Goal: Transaction & Acquisition: Purchase product/service

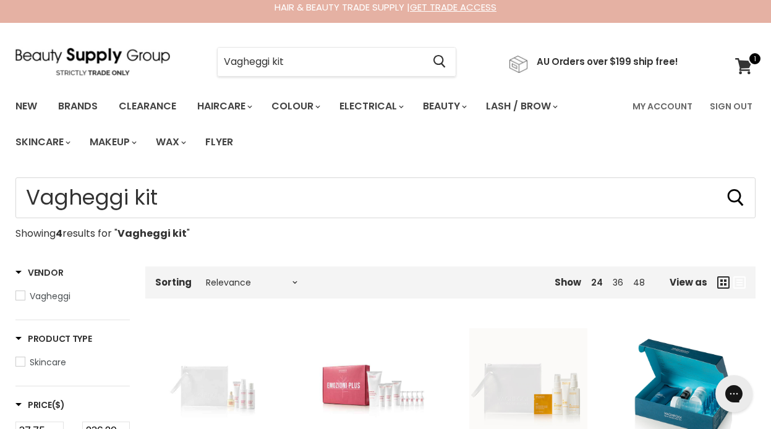
scroll to position [7, 0]
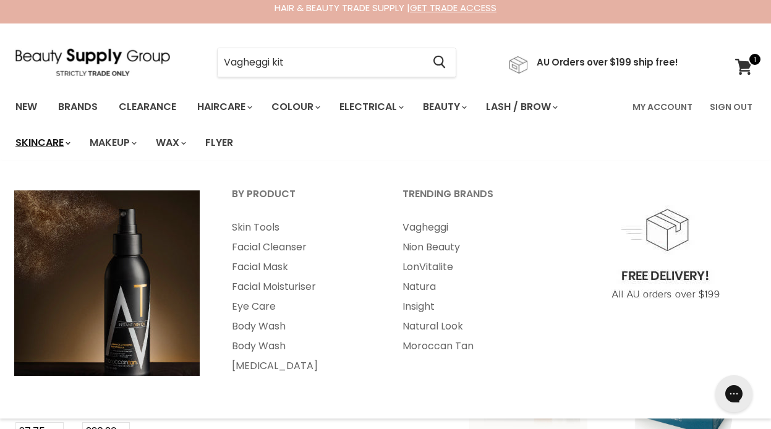
click at [40, 141] on link "Skincare" at bounding box center [42, 143] width 72 height 26
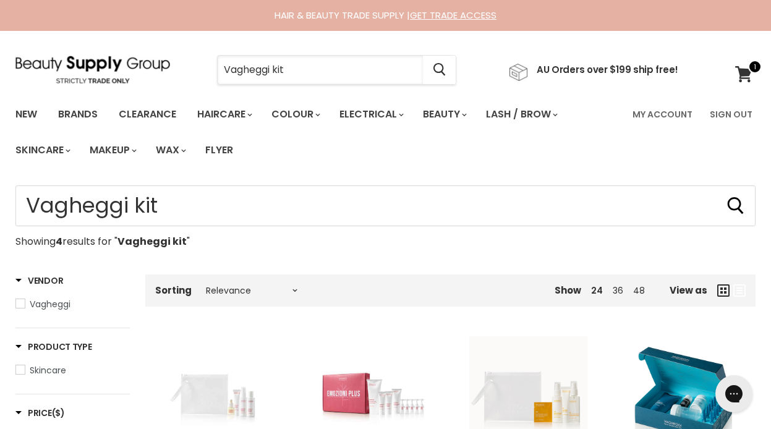
drag, startPoint x: 302, startPoint y: 71, endPoint x: 191, endPoint y: 63, distance: 110.9
click at [190, 63] on div "Vagheggi kit Cancel" at bounding box center [336, 70] width 302 height 28
type input "mask"
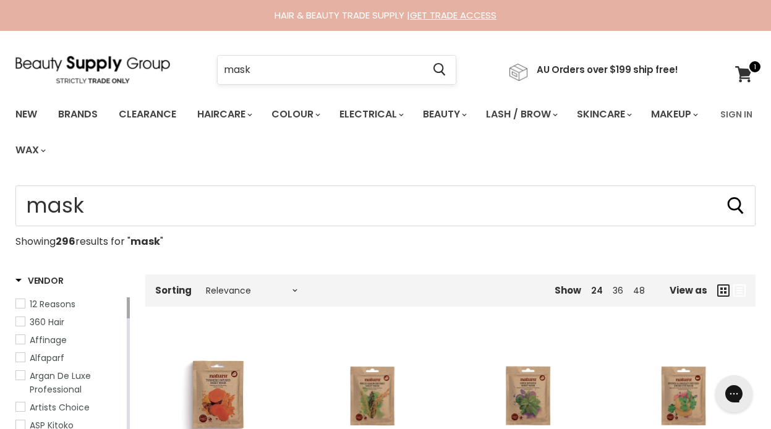
click at [226, 69] on input "mask" at bounding box center [320, 70] width 205 height 28
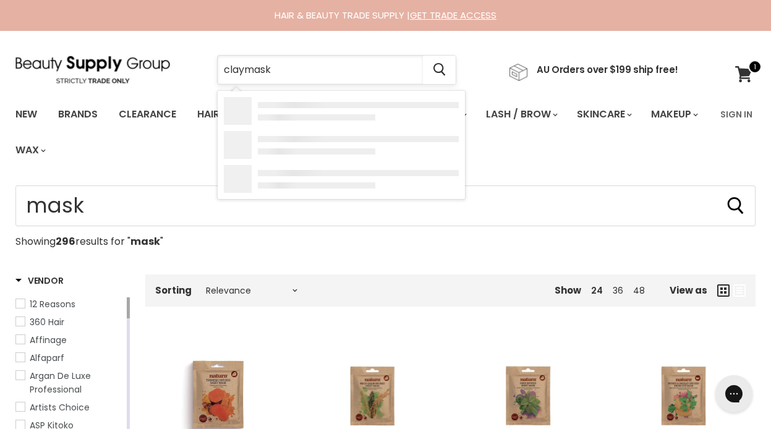
type input "clay mask"
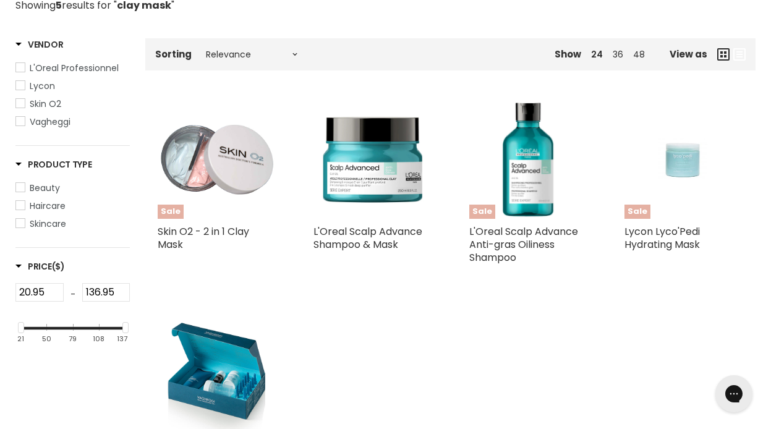
scroll to position [231, 0]
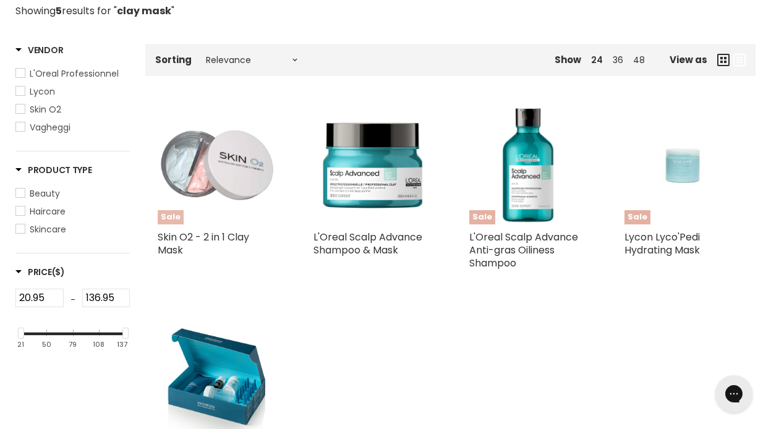
click at [193, 166] on img "Main content" at bounding box center [217, 165] width 119 height 119
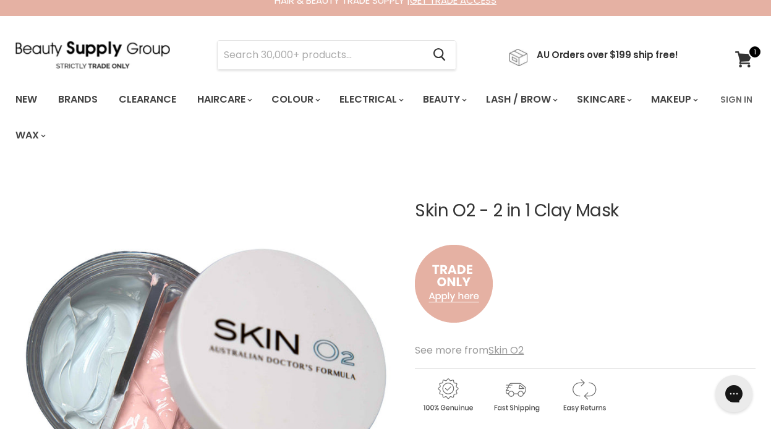
scroll to position [23, 0]
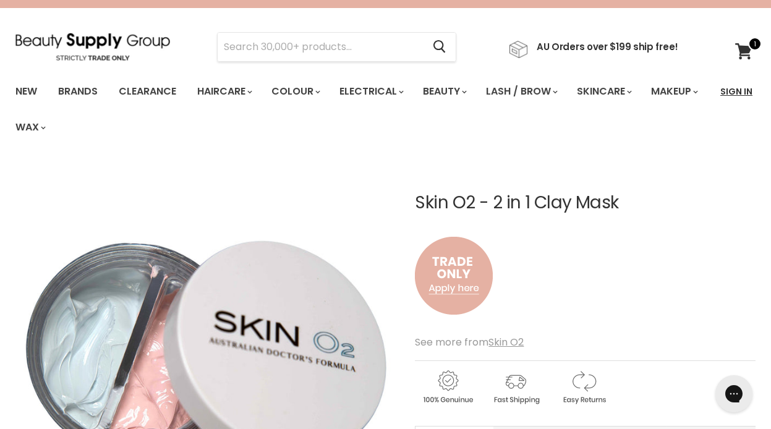
click at [737, 89] on link "Sign In" at bounding box center [736, 92] width 47 height 26
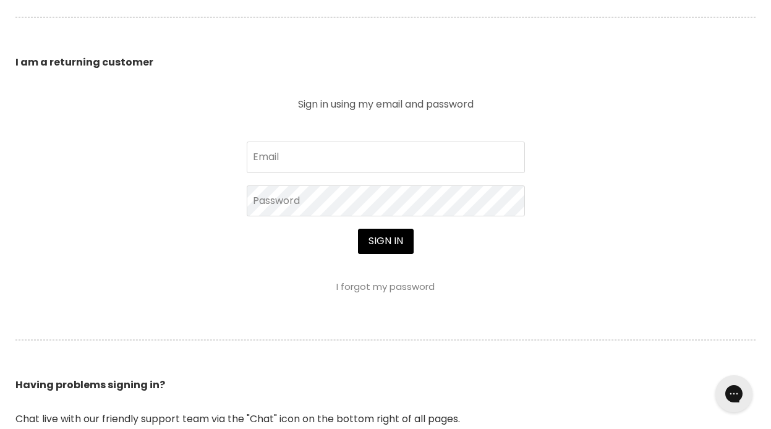
scroll to position [497, 0]
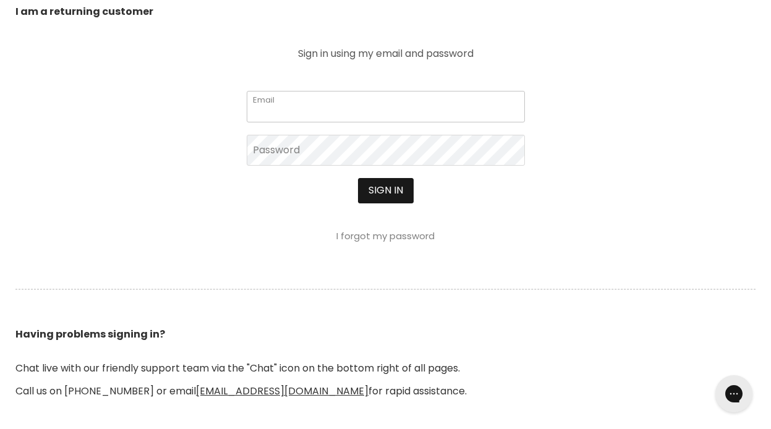
type input "tayla.perrin@gmail.com"
click at [385, 187] on button "Sign in" at bounding box center [386, 190] width 56 height 25
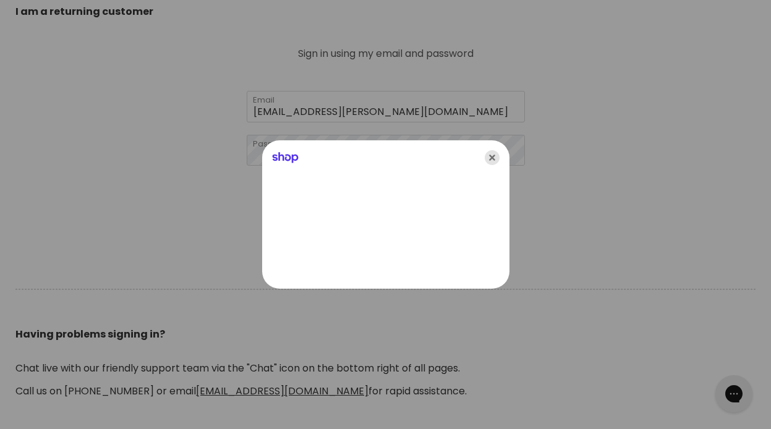
click at [490, 153] on icon "Close" at bounding box center [492, 157] width 15 height 15
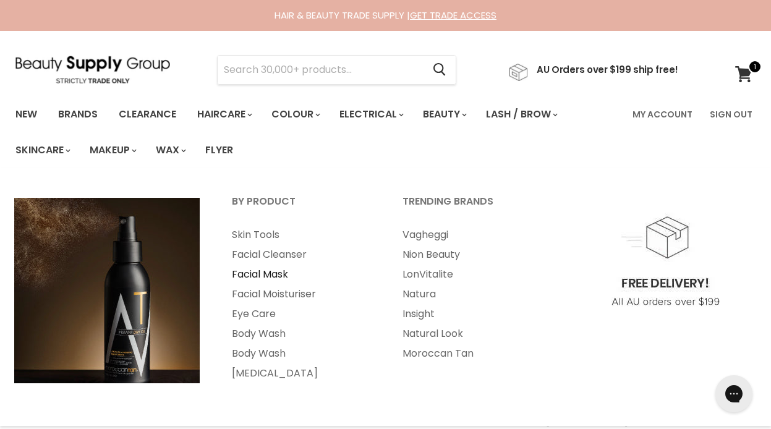
click at [253, 273] on link "Facial Mask" at bounding box center [300, 275] width 168 height 20
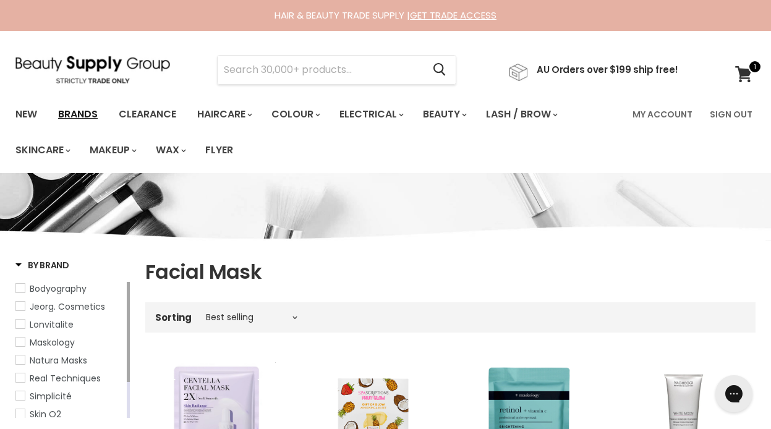
click at [79, 110] on link "Brands" at bounding box center [78, 114] width 58 height 26
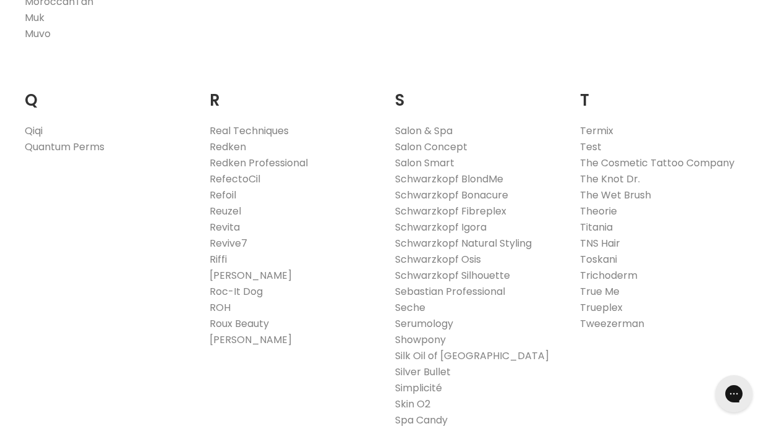
scroll to position [1864, 0]
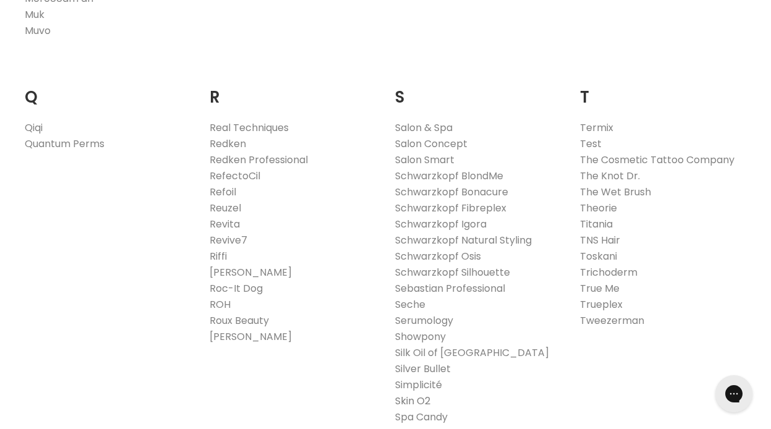
click at [417, 394] on link "Skin O2" at bounding box center [412, 401] width 35 height 14
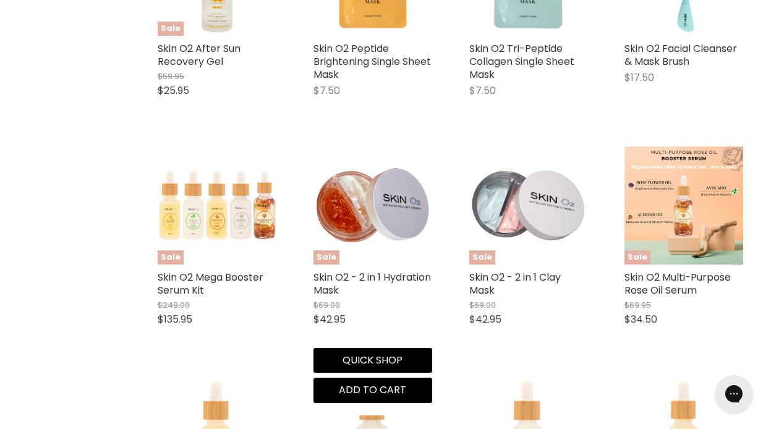
scroll to position [987, 0]
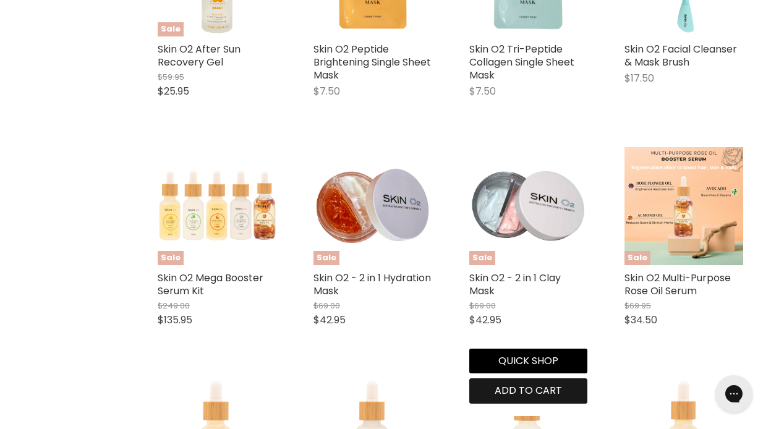
click at [513, 389] on span "Add to cart" at bounding box center [528, 390] width 67 height 14
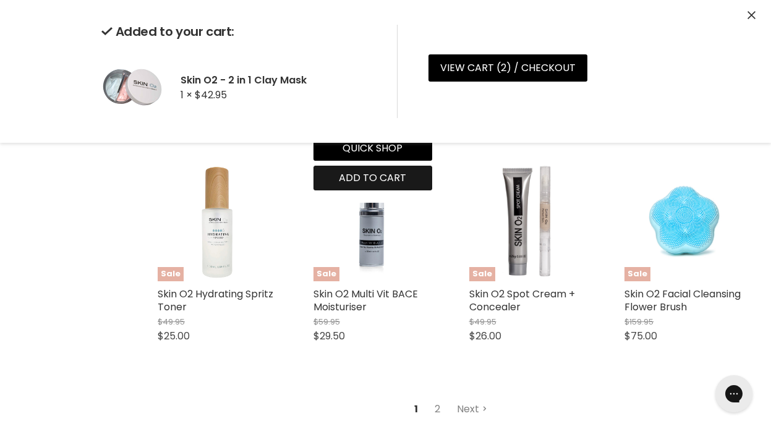
scroll to position [2853, 0]
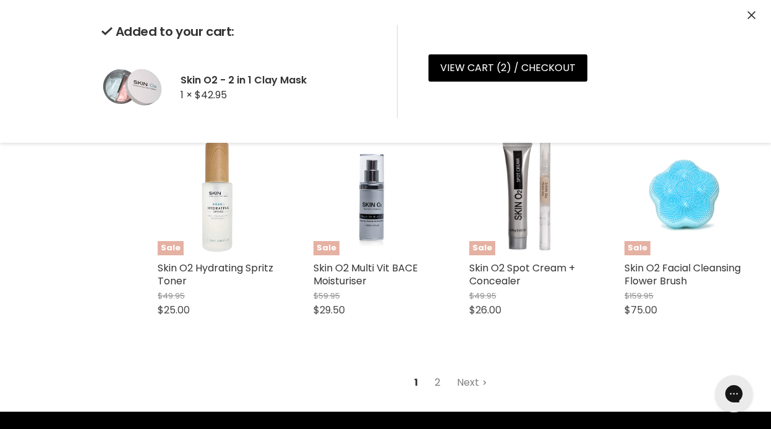
click at [435, 373] on link "2" at bounding box center [437, 382] width 19 height 22
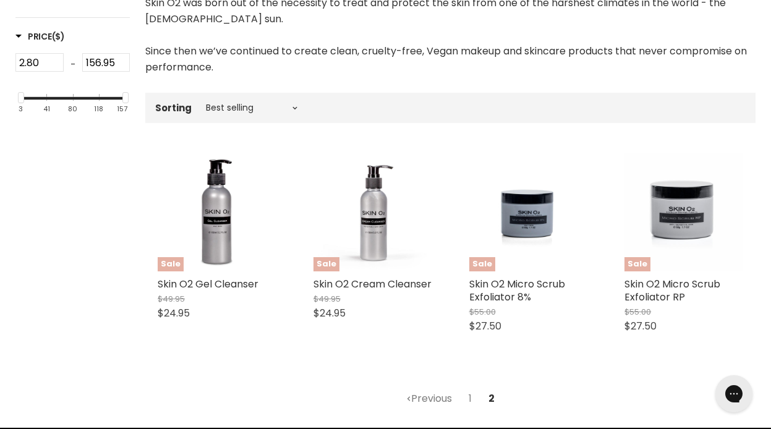
scroll to position [287, 0]
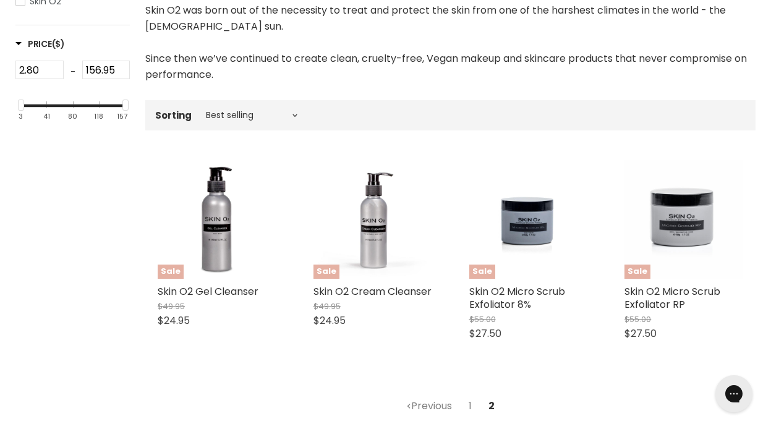
click at [470, 405] on link "1" at bounding box center [470, 406] width 17 height 22
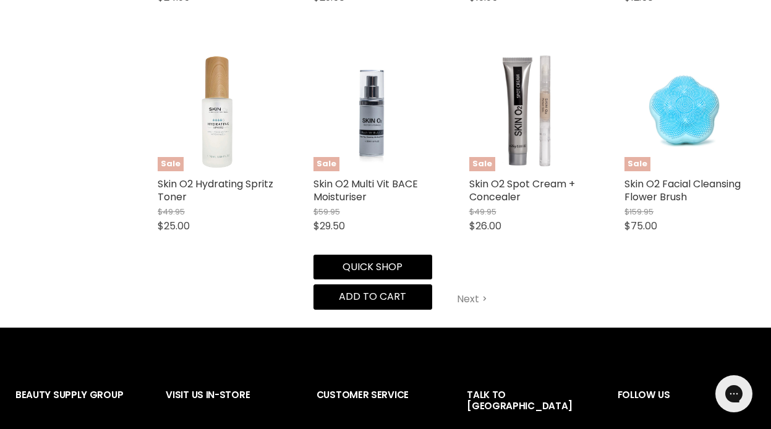
scroll to position [2973, 0]
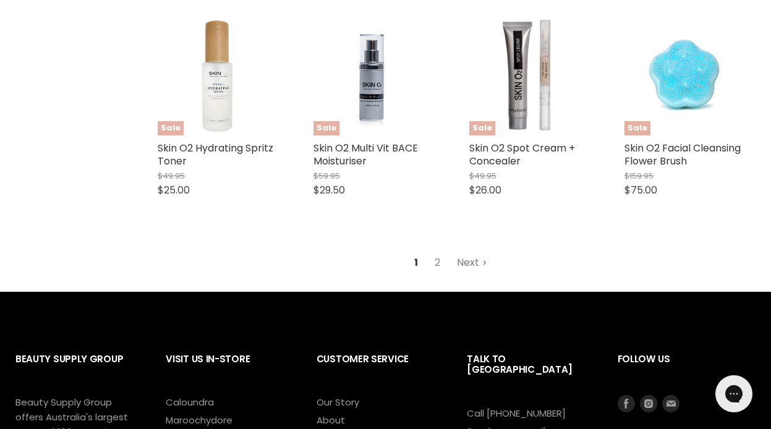
click at [473, 252] on link "Next" at bounding box center [472, 263] width 44 height 22
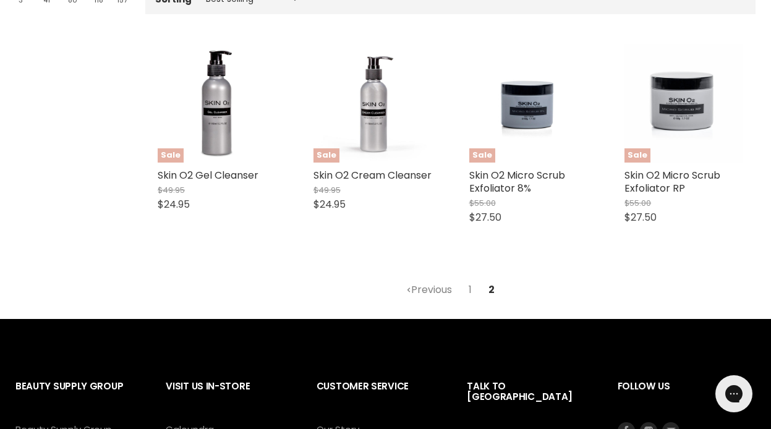
scroll to position [401, 0]
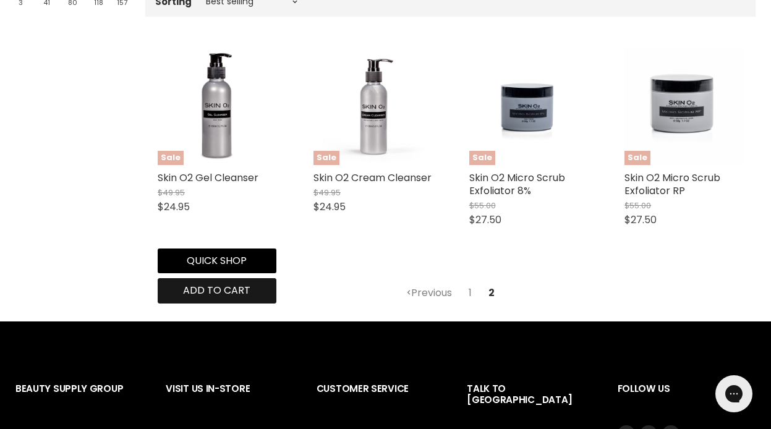
click at [209, 289] on span "Add to cart" at bounding box center [216, 290] width 67 height 14
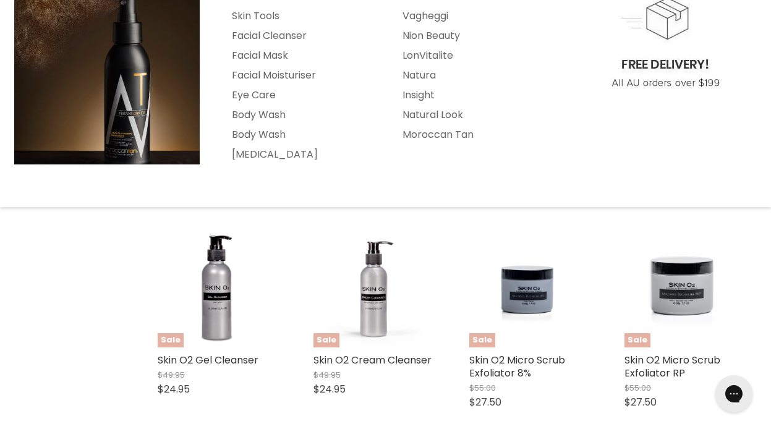
scroll to position [498, 0]
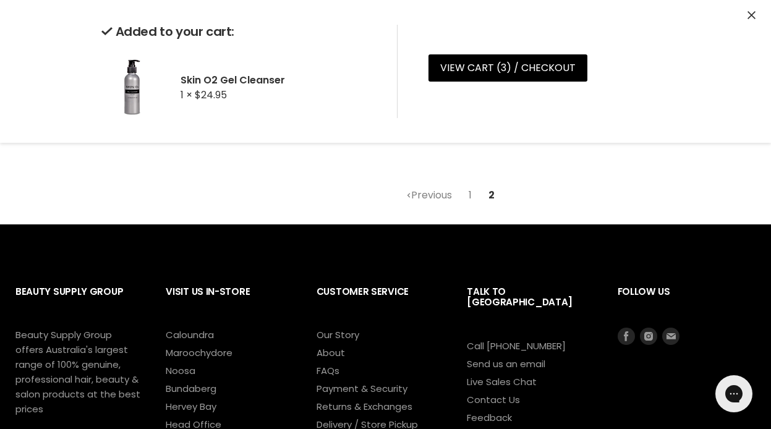
click at [473, 195] on link "1" at bounding box center [470, 195] width 17 height 22
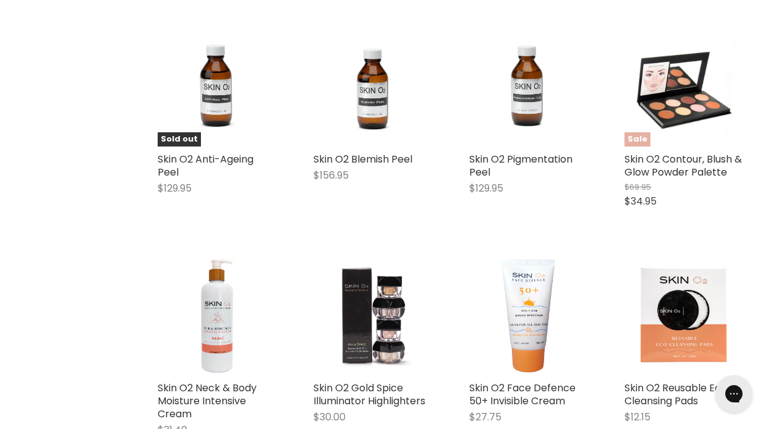
scroll to position [421, 0]
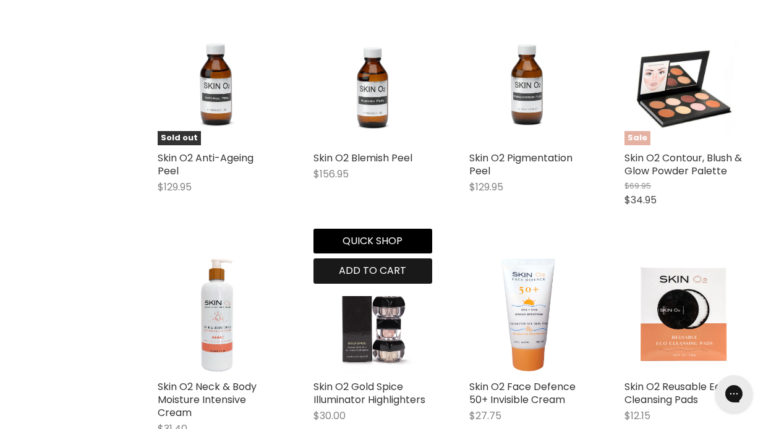
click at [362, 267] on span "Add to cart" at bounding box center [372, 270] width 67 height 14
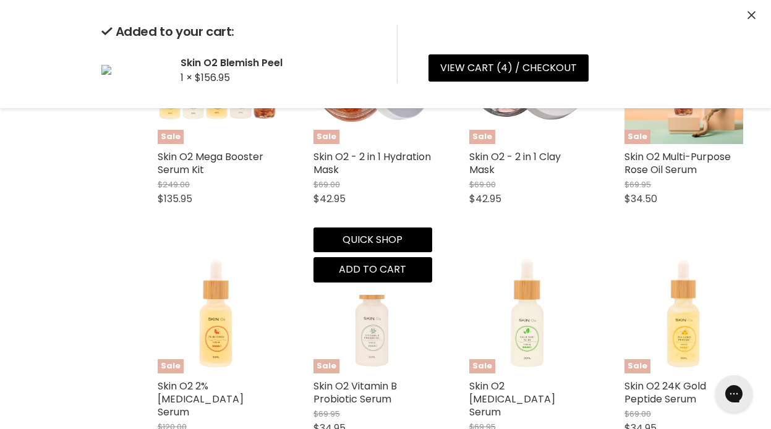
scroll to position [1108, 0]
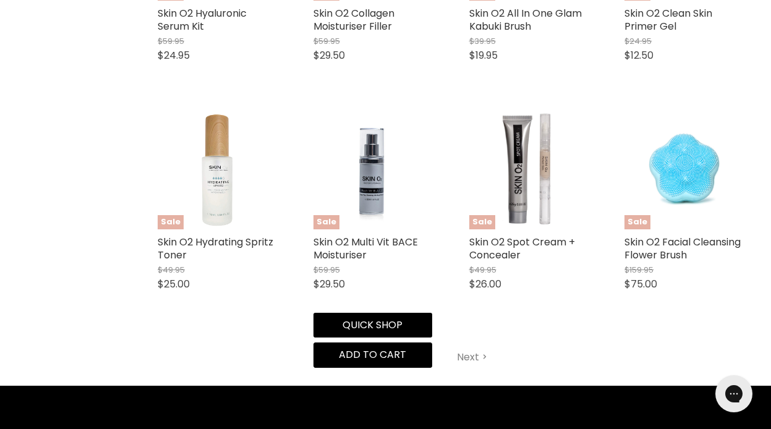
scroll to position [2882, 0]
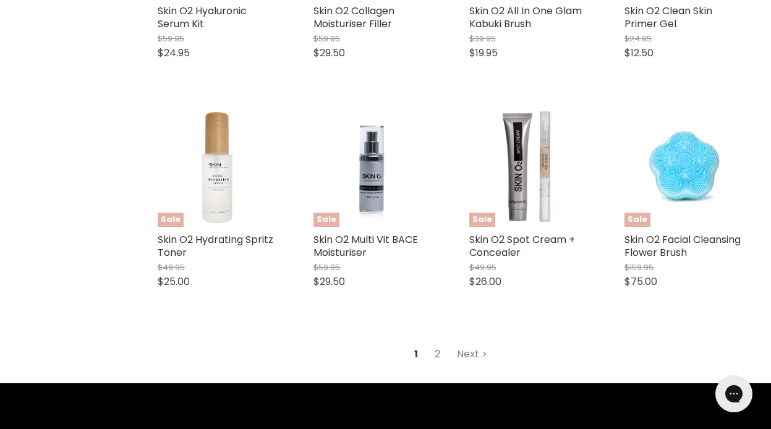
click at [439, 344] on link "2" at bounding box center [437, 354] width 19 height 22
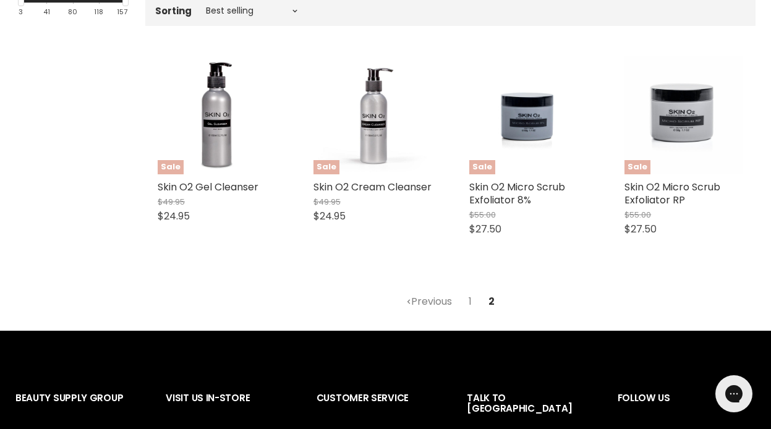
scroll to position [388, 0]
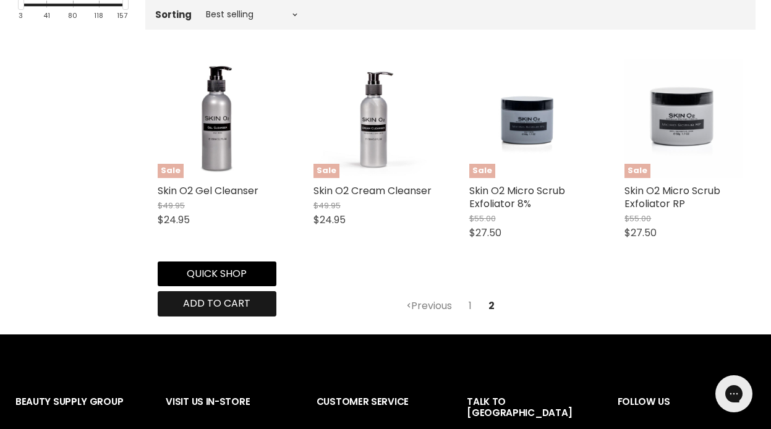
click at [214, 303] on span "Add to cart" at bounding box center [216, 303] width 67 height 14
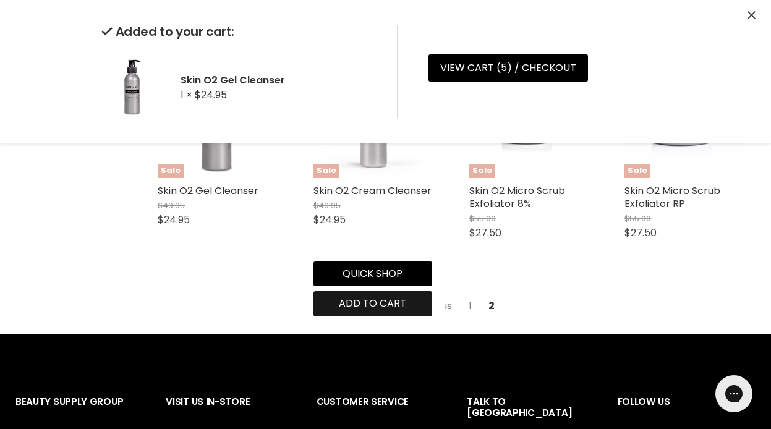
click at [350, 300] on div "Home Skin O2 Skin O2 Skin O2 was born out of the necessity to treat and protect…" at bounding box center [450, 103] width 610 height 464
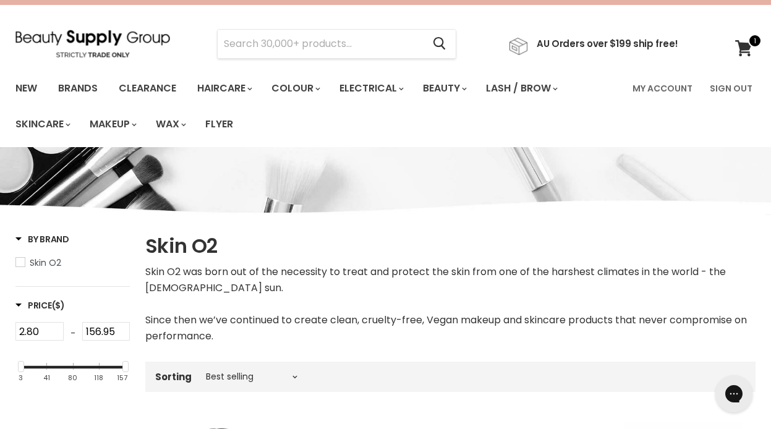
scroll to position [23, 0]
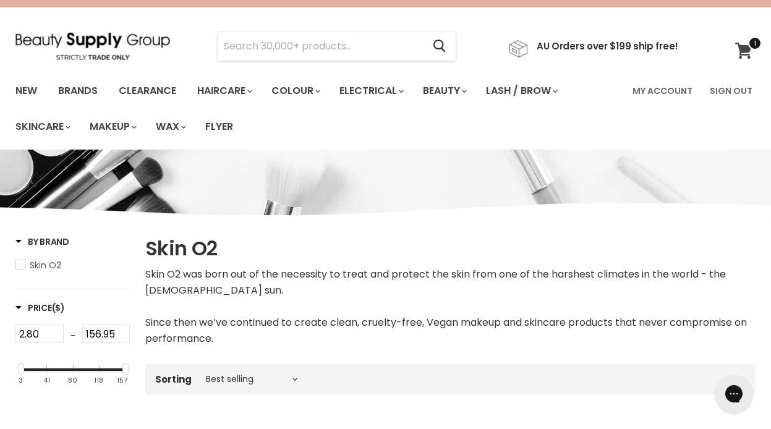
click at [742, 51] on icon at bounding box center [743, 51] width 17 height 16
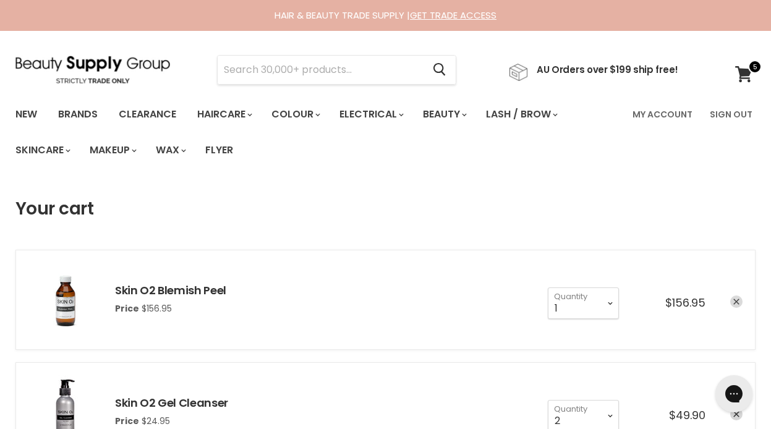
click at [736, 302] on icon "remove Skin O2 Blemish Peel" at bounding box center [736, 302] width 6 height 6
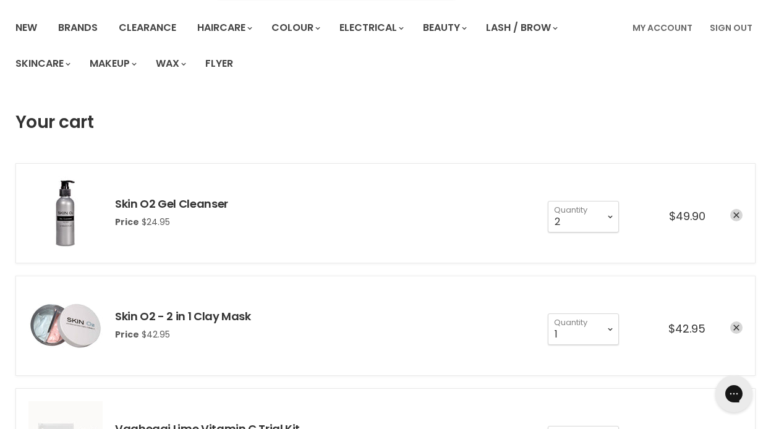
scroll to position [86, 0]
click at [609, 214] on select "1 2 3 4 5 6 7 8 9 10+" at bounding box center [583, 217] width 71 height 31
select select "1"
type input "1"
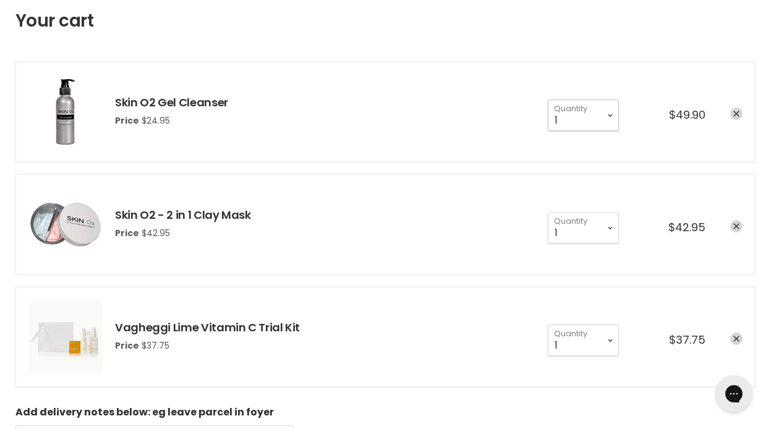
scroll to position [187, 0]
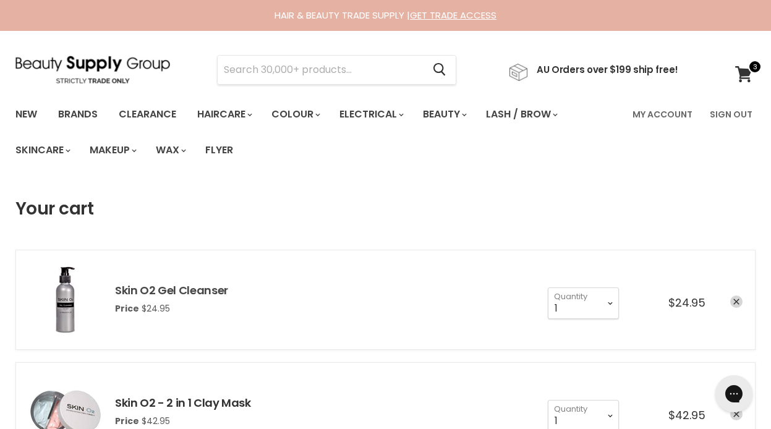
click at [180, 292] on link "Skin O2 Gel Cleanser" at bounding box center [171, 289] width 113 height 15
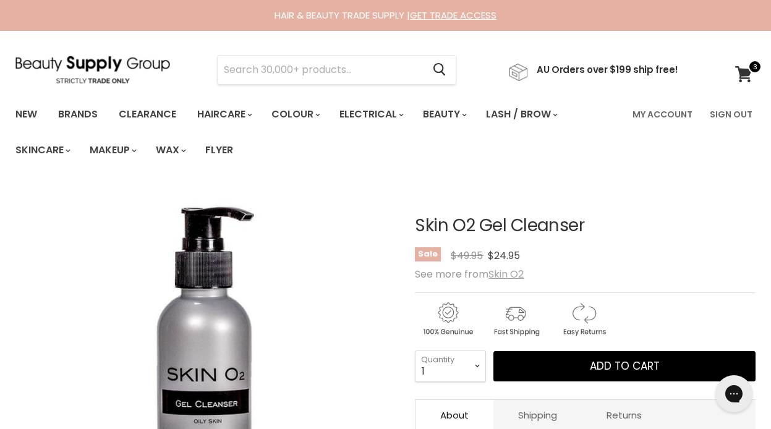
click at [508, 274] on u "Skin O2" at bounding box center [505, 274] width 35 height 14
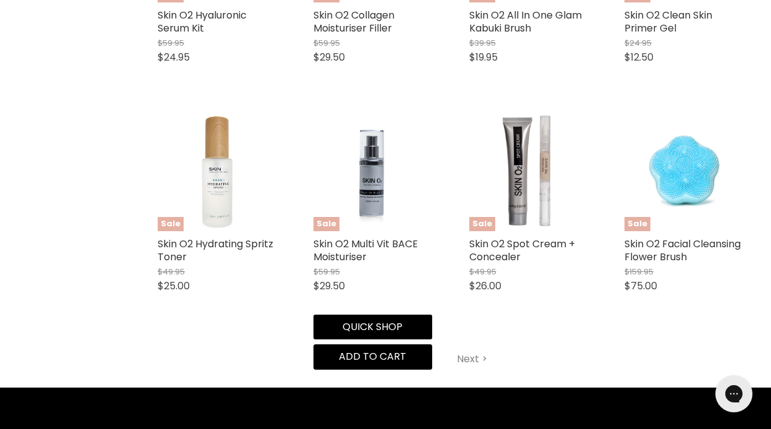
scroll to position [2888, 0]
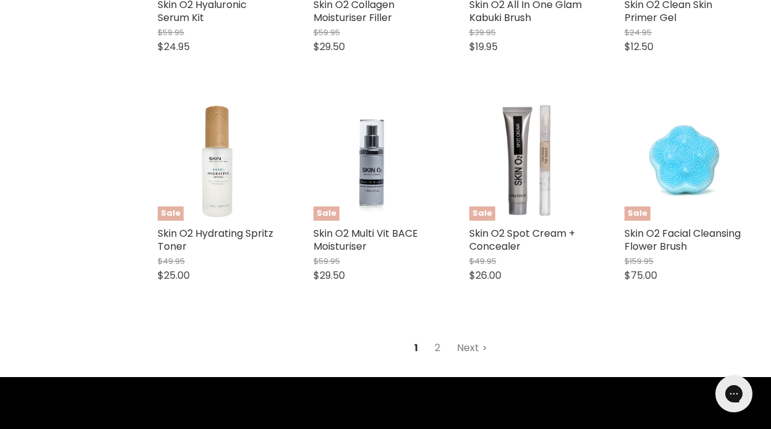
click at [465, 339] on link "Next" at bounding box center [472, 348] width 44 height 22
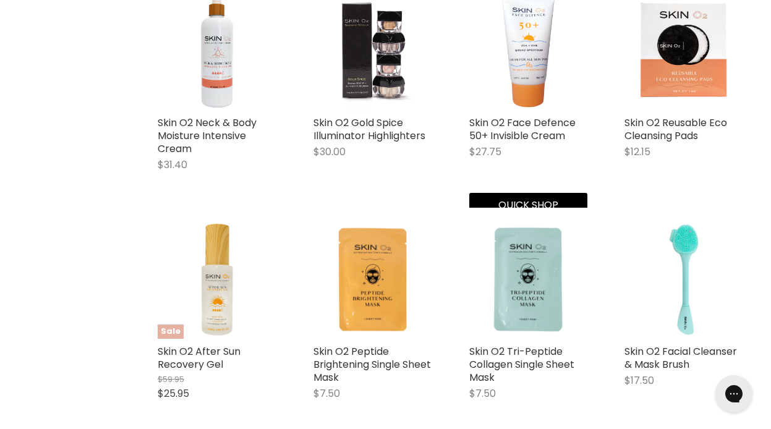
scroll to position [404, 0]
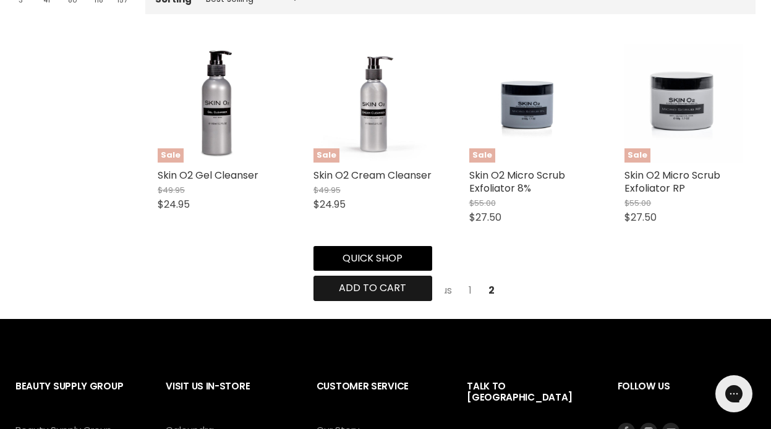
click at [375, 285] on span "Add to cart" at bounding box center [372, 288] width 67 height 14
click at [368, 290] on span "Add to cart" at bounding box center [372, 288] width 67 height 14
click at [364, 86] on img "Main content" at bounding box center [372, 103] width 119 height 119
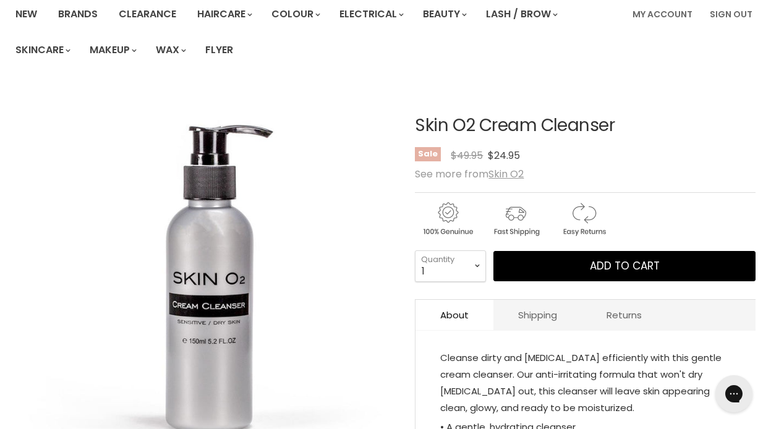
scroll to position [100, 0]
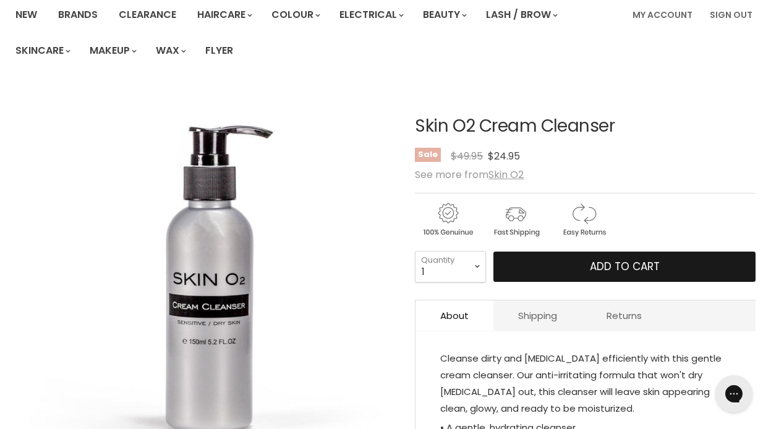
click at [547, 268] on button "Add to cart" at bounding box center [624, 267] width 262 height 31
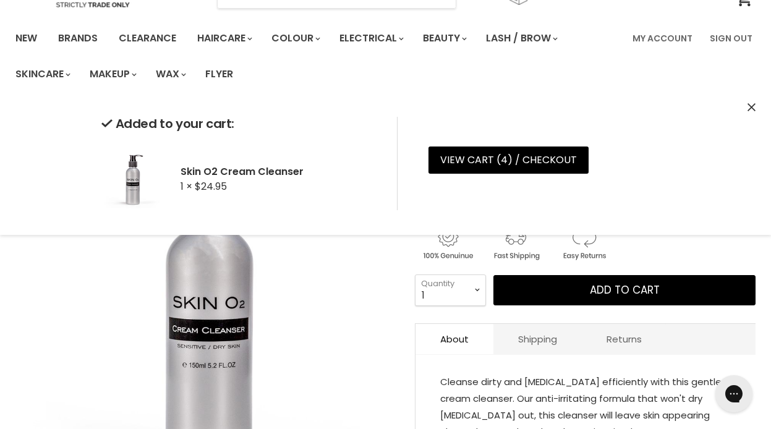
scroll to position [61, 0]
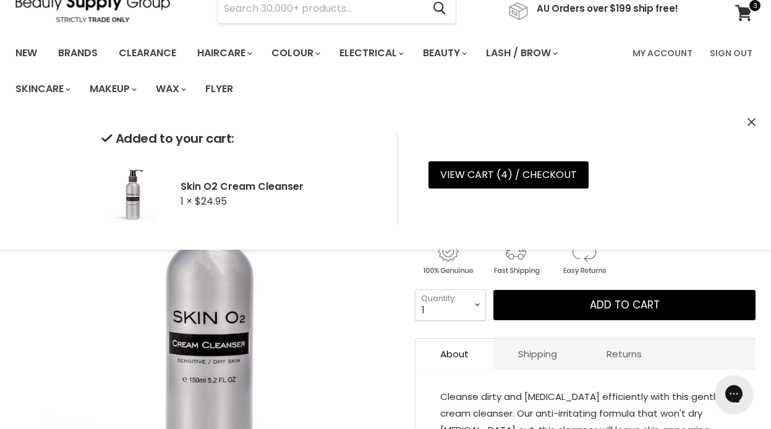
click at [747, 116] on button "Close" at bounding box center [751, 122] width 8 height 13
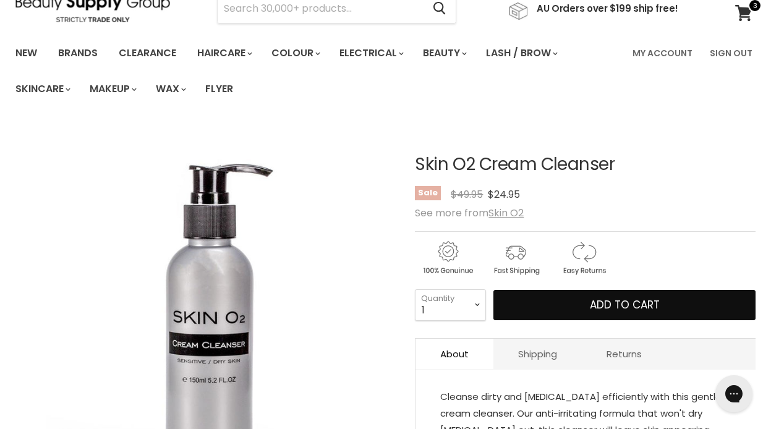
scroll to position [49, 0]
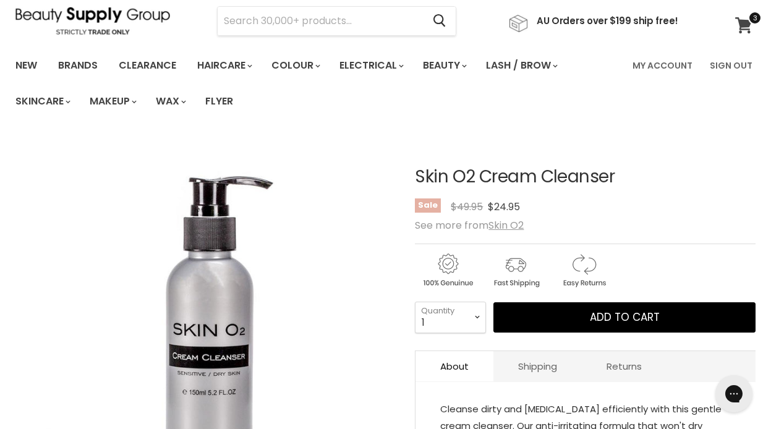
click at [757, 14] on span at bounding box center [755, 18] width 14 height 14
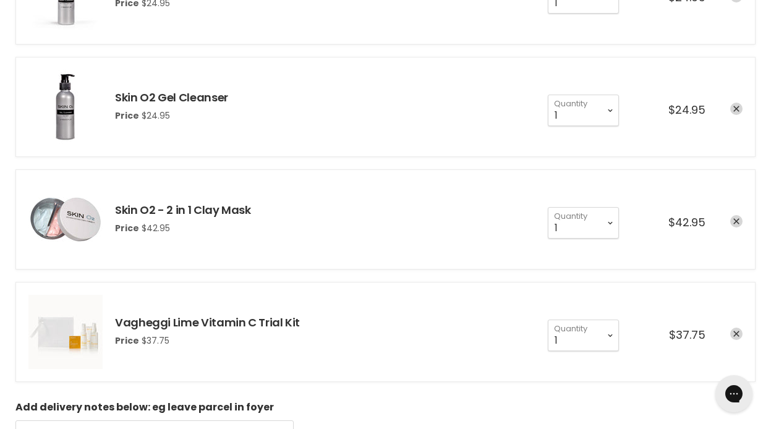
scroll to position [307, 0]
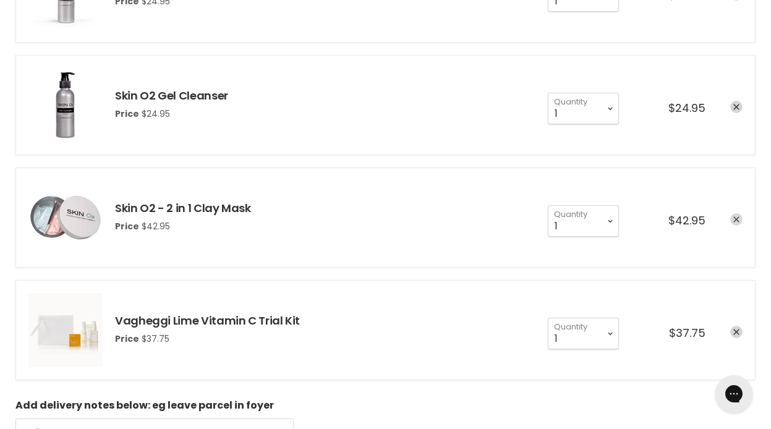
click at [736, 219] on icon "remove Skin O2 - 2 in 1 Clay Mask" at bounding box center [736, 220] width 6 height 6
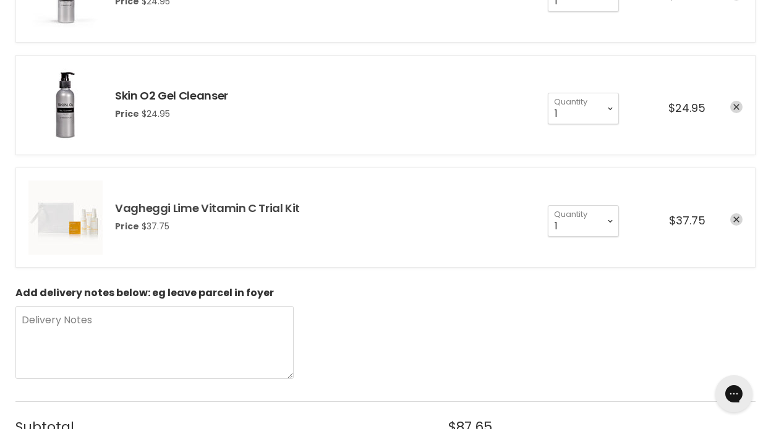
click at [202, 208] on link "Vagheggi Lime Vitamin C Trial Kit" at bounding box center [207, 207] width 185 height 15
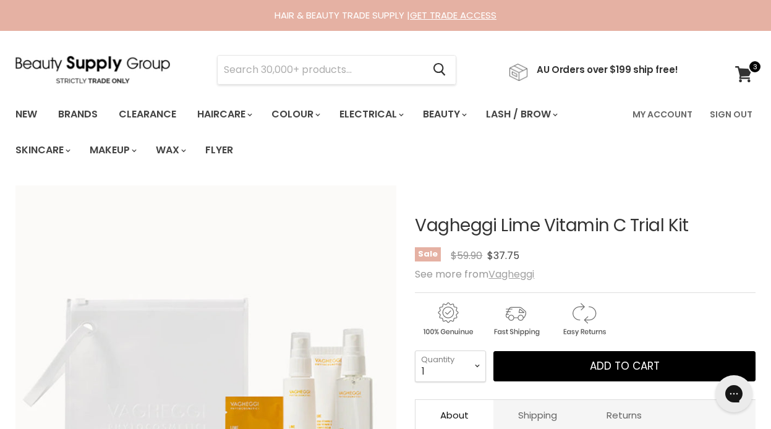
click at [515, 274] on u "Vagheggi" at bounding box center [511, 274] width 46 height 14
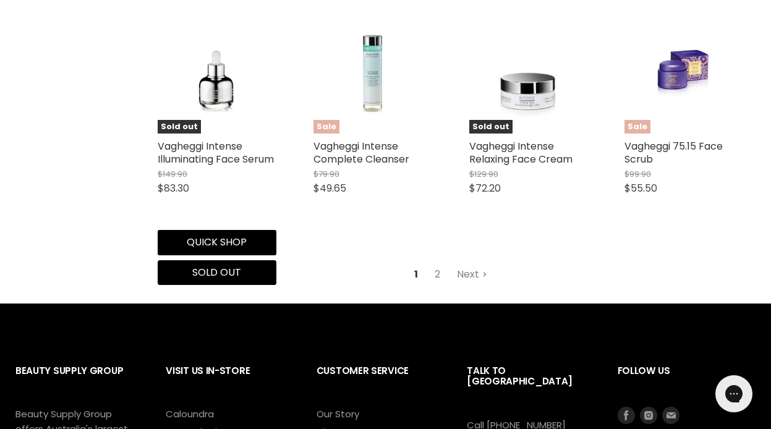
scroll to position [3089, 0]
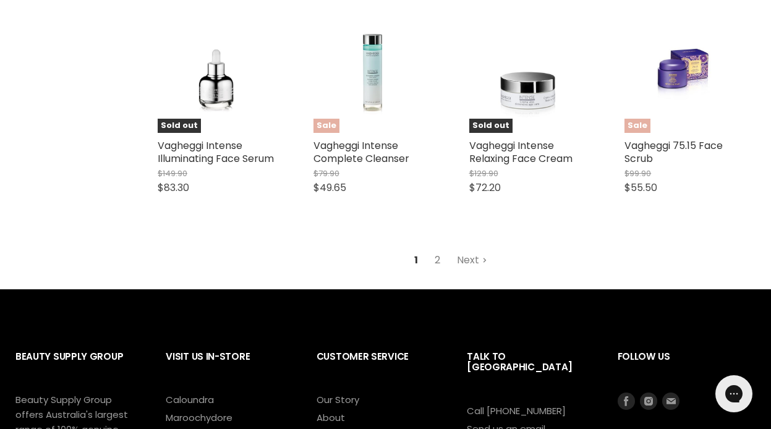
click at [436, 271] on link "2" at bounding box center [437, 260] width 19 height 22
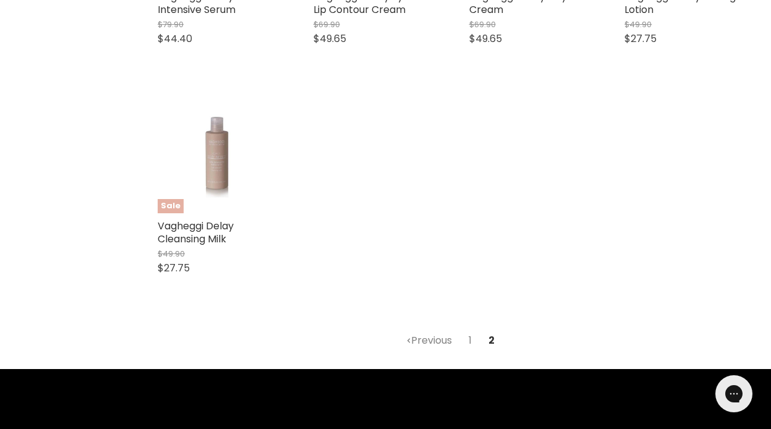
scroll to position [1090, 0]
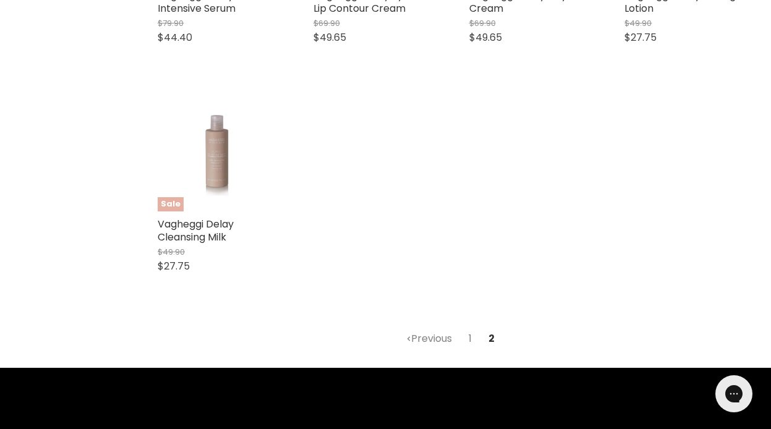
click at [469, 350] on link "1" at bounding box center [470, 339] width 17 height 22
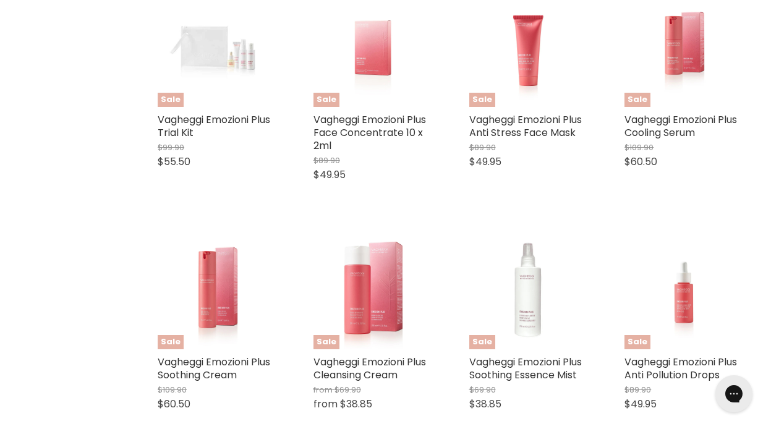
scroll to position [964, 0]
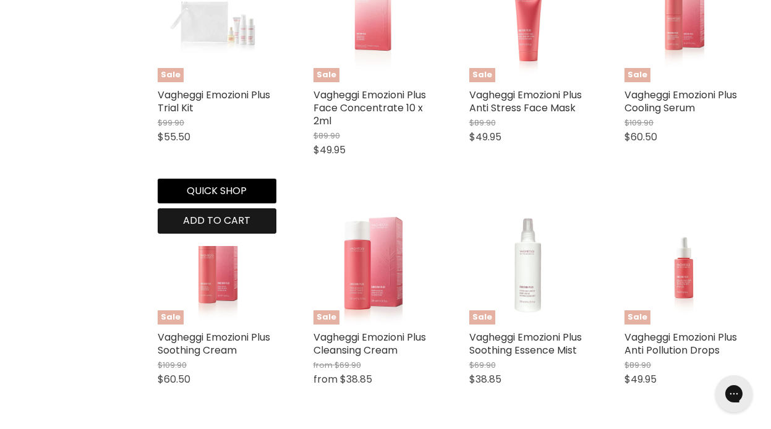
click at [215, 227] on span "Add to cart" at bounding box center [216, 220] width 67 height 14
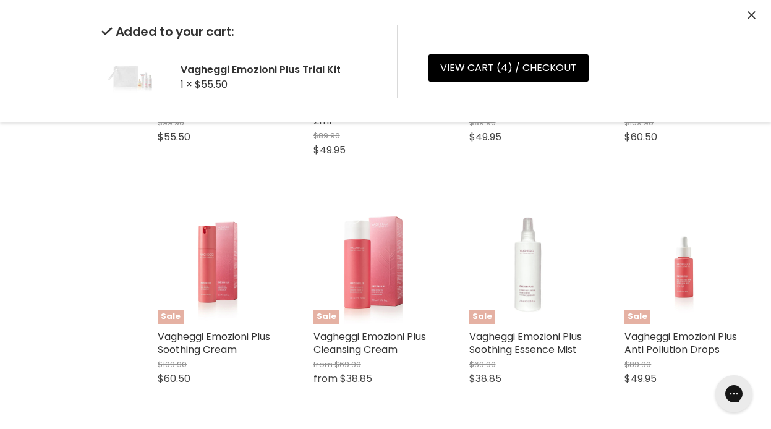
click at [754, 14] on icon "Close" at bounding box center [751, 15] width 8 height 8
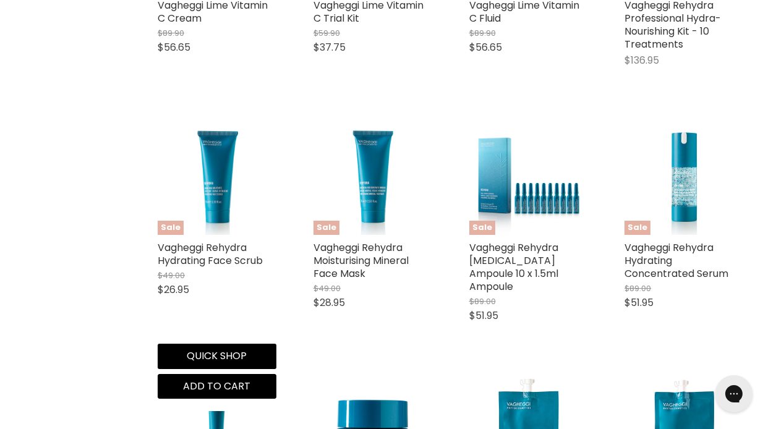
scroll to position [2015, 0]
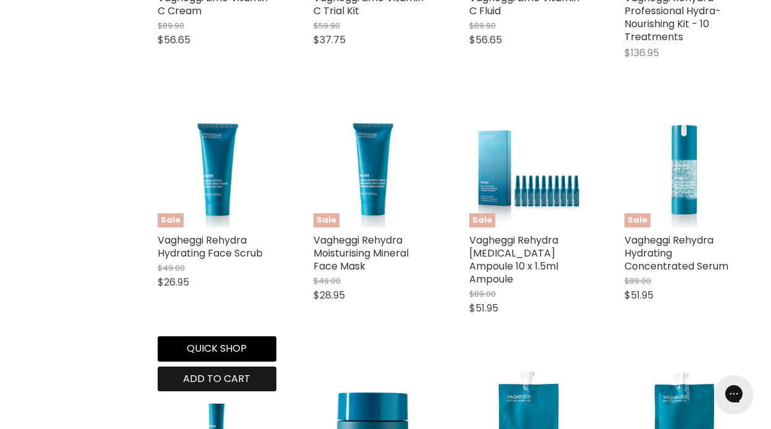
click at [213, 386] on span "Add to cart" at bounding box center [216, 378] width 67 height 14
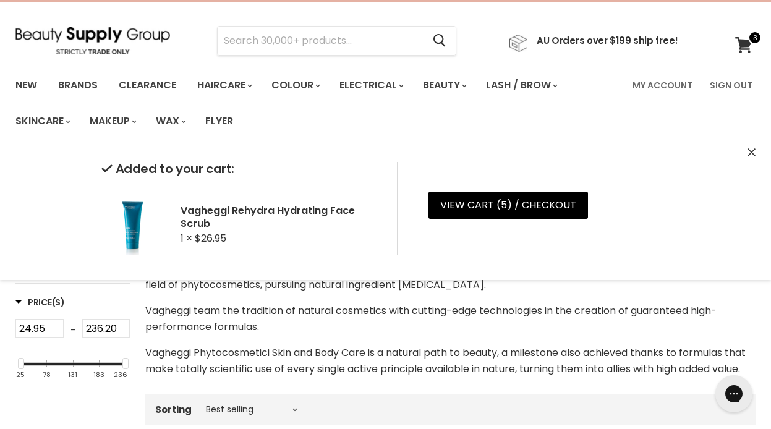
scroll to position [0, 0]
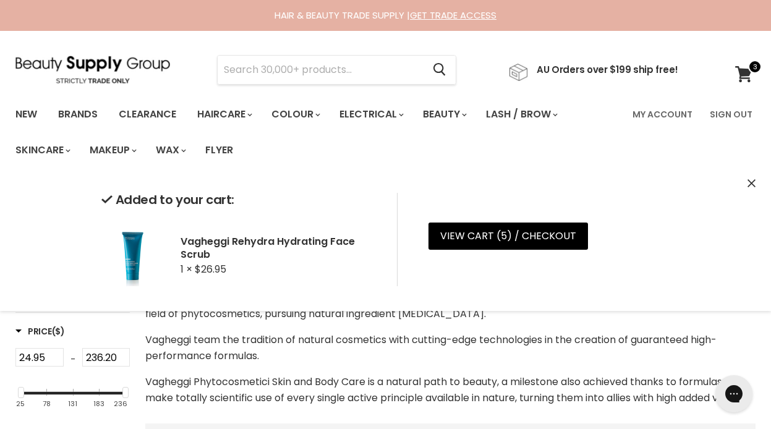
click at [750, 185] on icon "Close" at bounding box center [751, 183] width 8 height 8
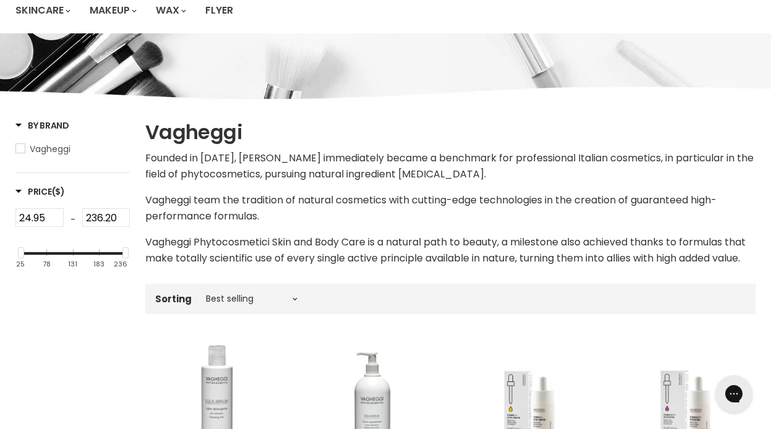
scroll to position [117, 0]
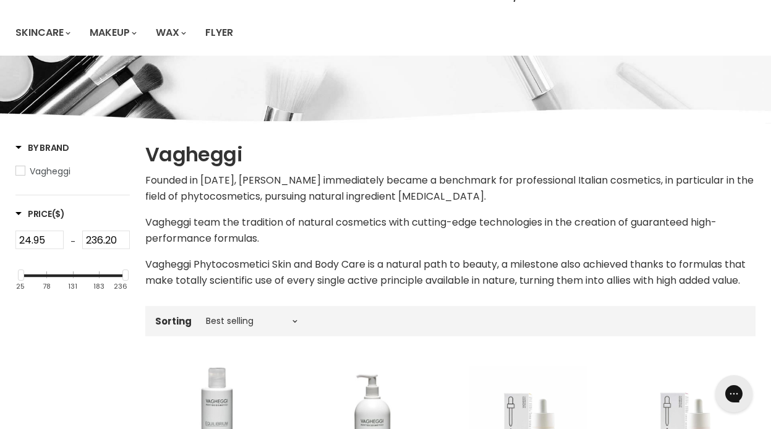
click at [201, 156] on h1 "Vagheggi" at bounding box center [450, 155] width 610 height 26
copy div "Vagheggi"
